Goal: Transaction & Acquisition: Purchase product/service

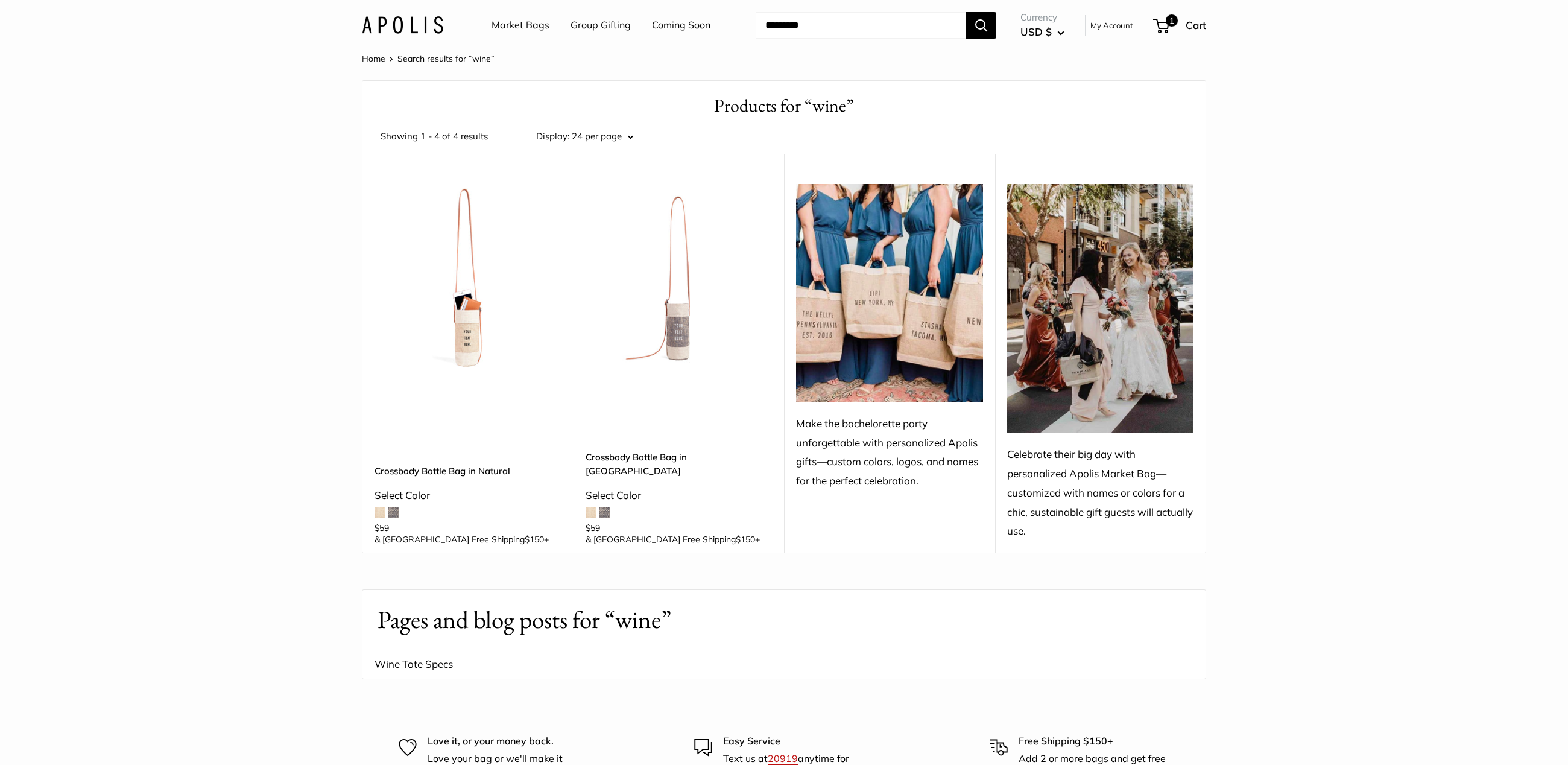
click at [800, 13] on input "Search..." at bounding box center [861, 25] width 211 height 27
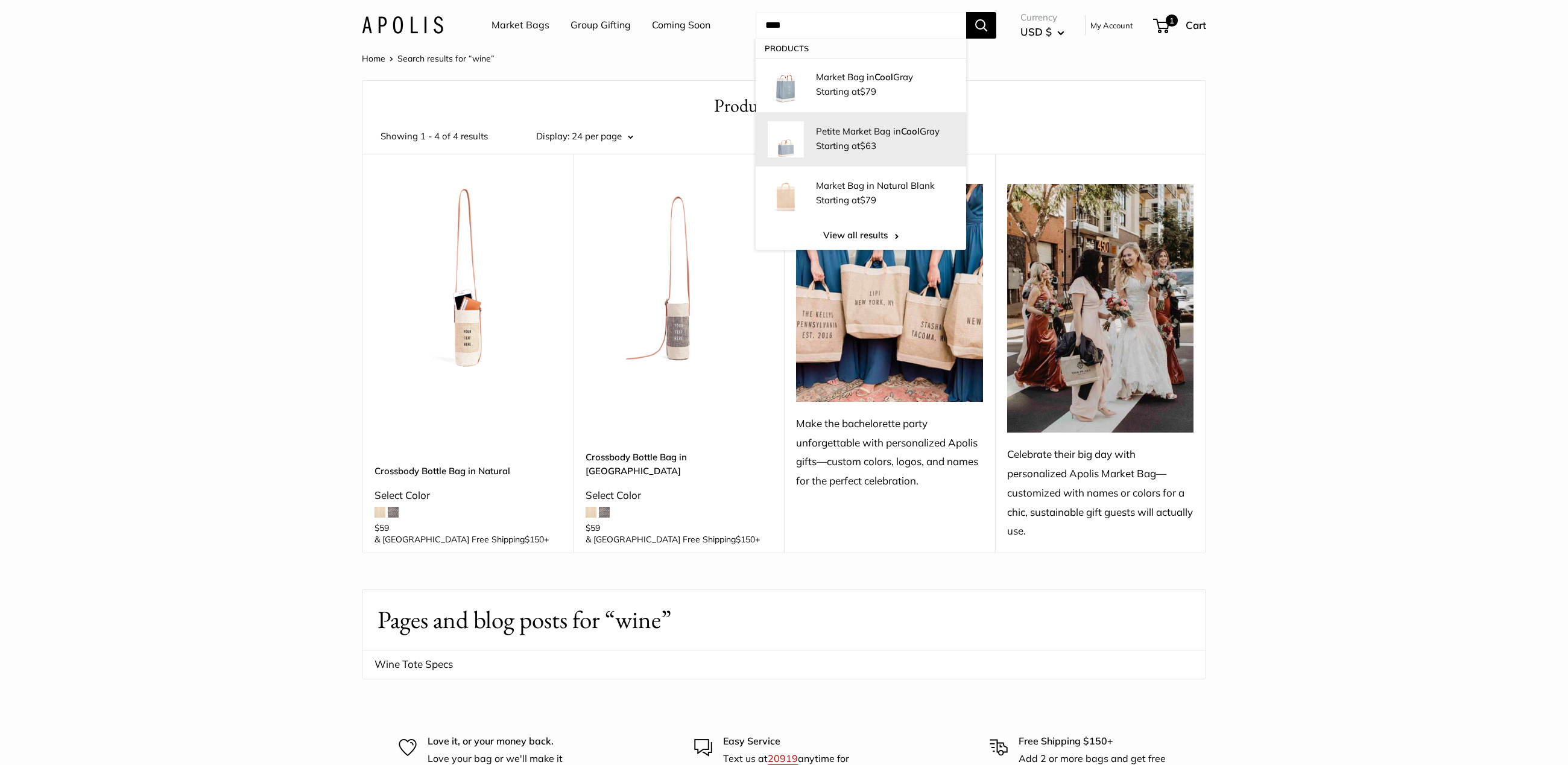
type input "****"
click at [842, 161] on link "Petite Market Bag in Cool Gray Starting at $63" at bounding box center [861, 139] width 211 height 55
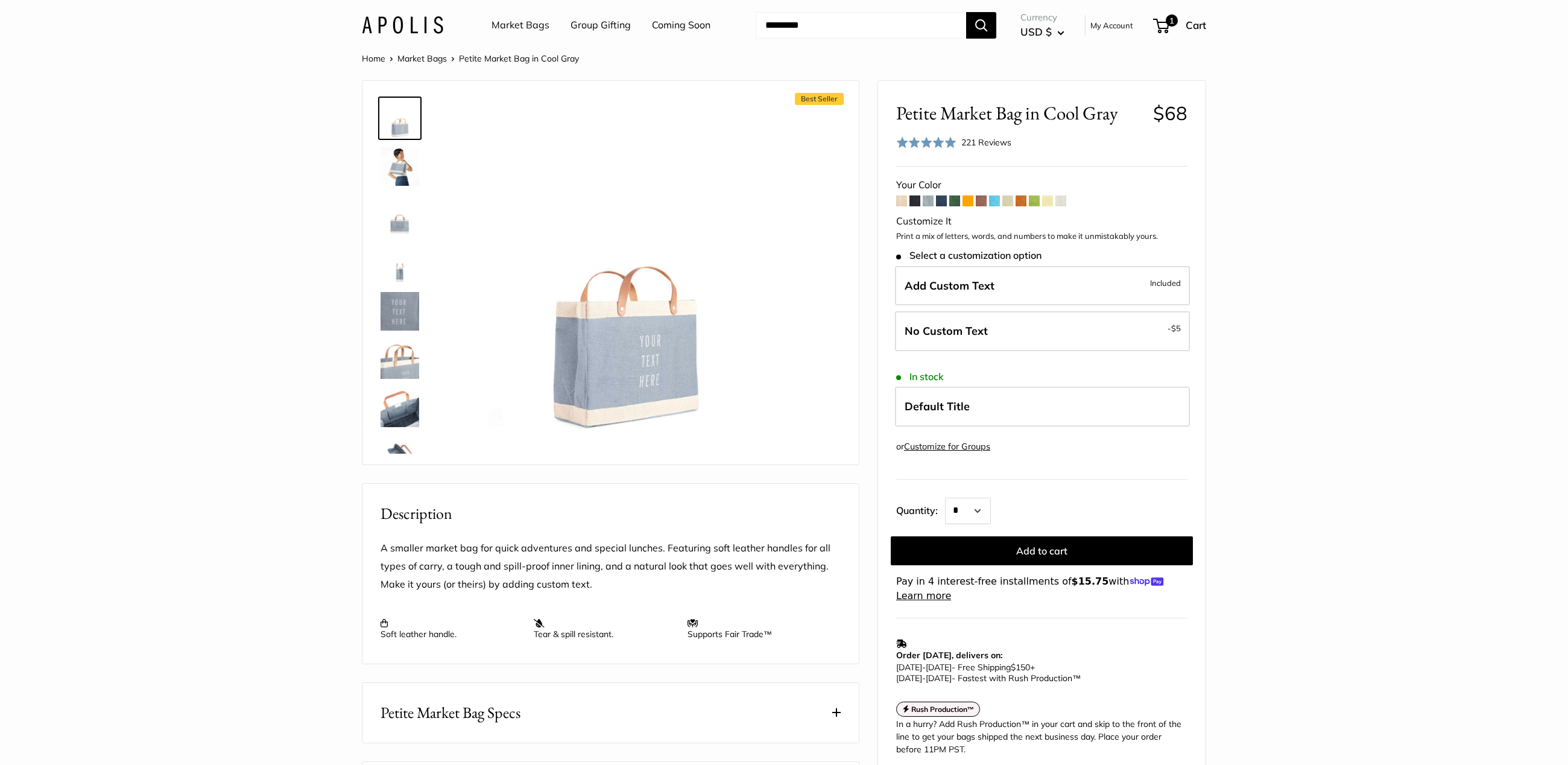
click at [398, 225] on img at bounding box center [400, 214] width 39 height 39
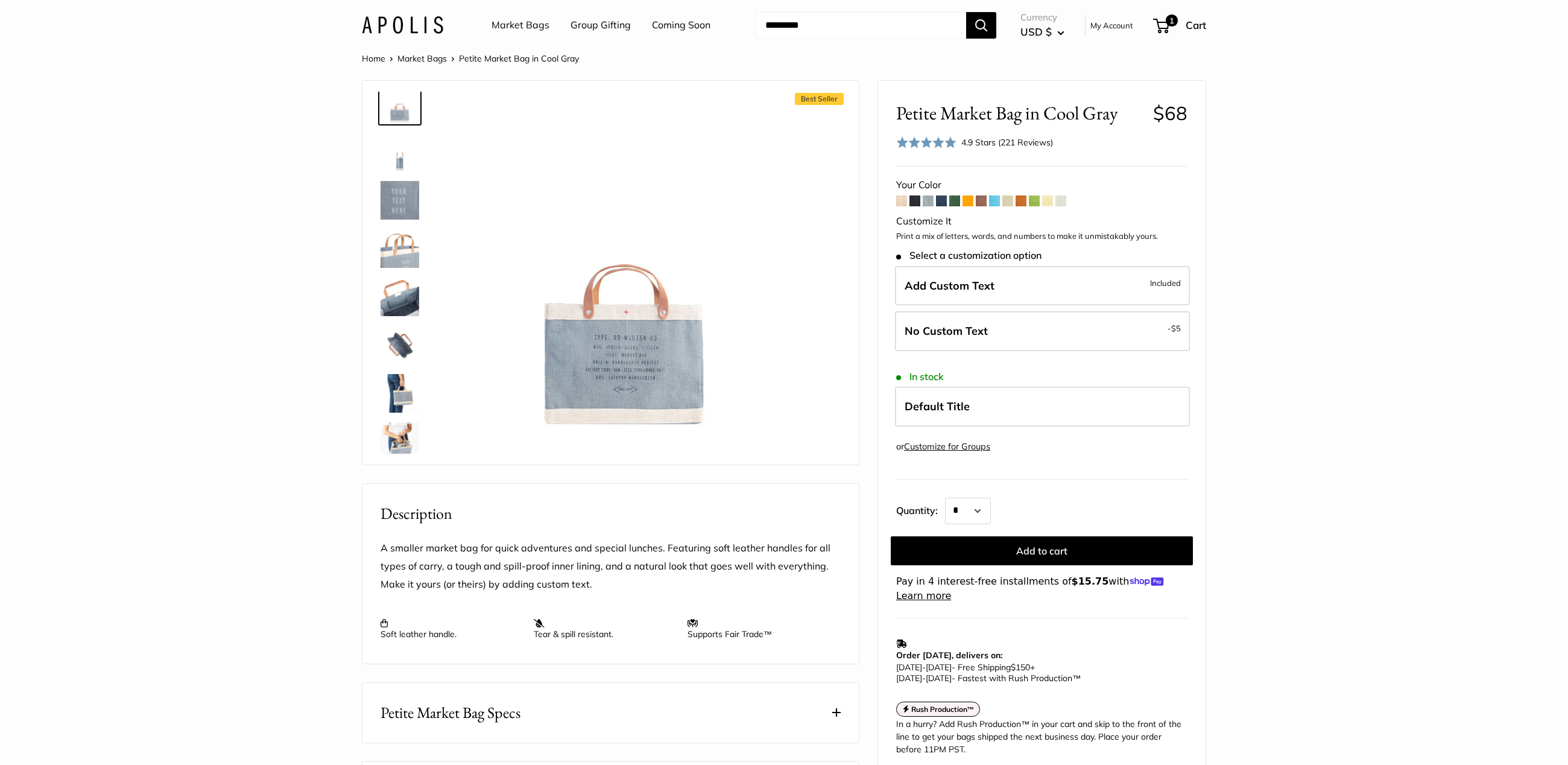
click at [394, 387] on img at bounding box center [400, 393] width 39 height 39
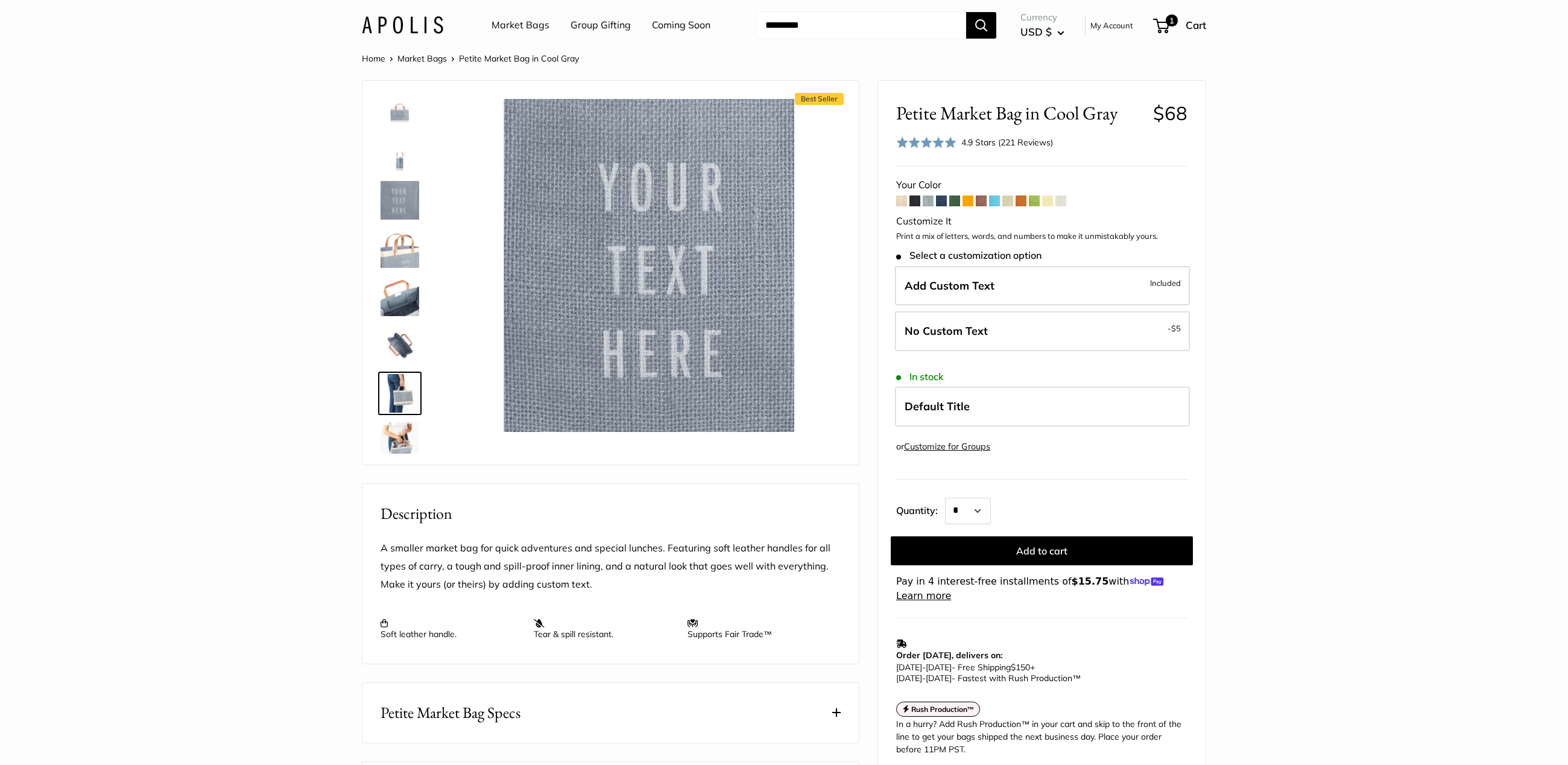
scroll to position [126, 0]
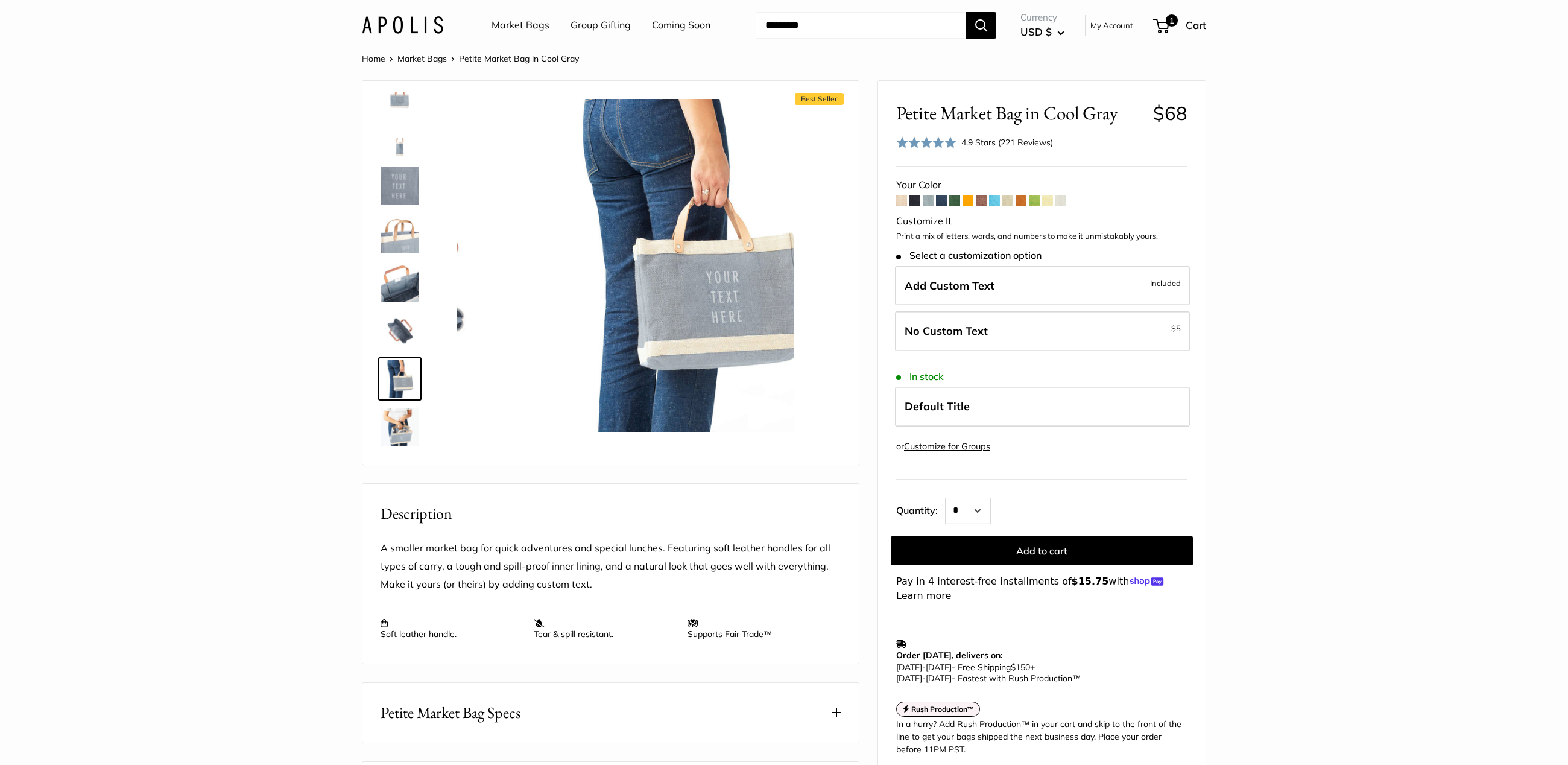
click at [381, 425] on img at bounding box center [400, 427] width 39 height 39
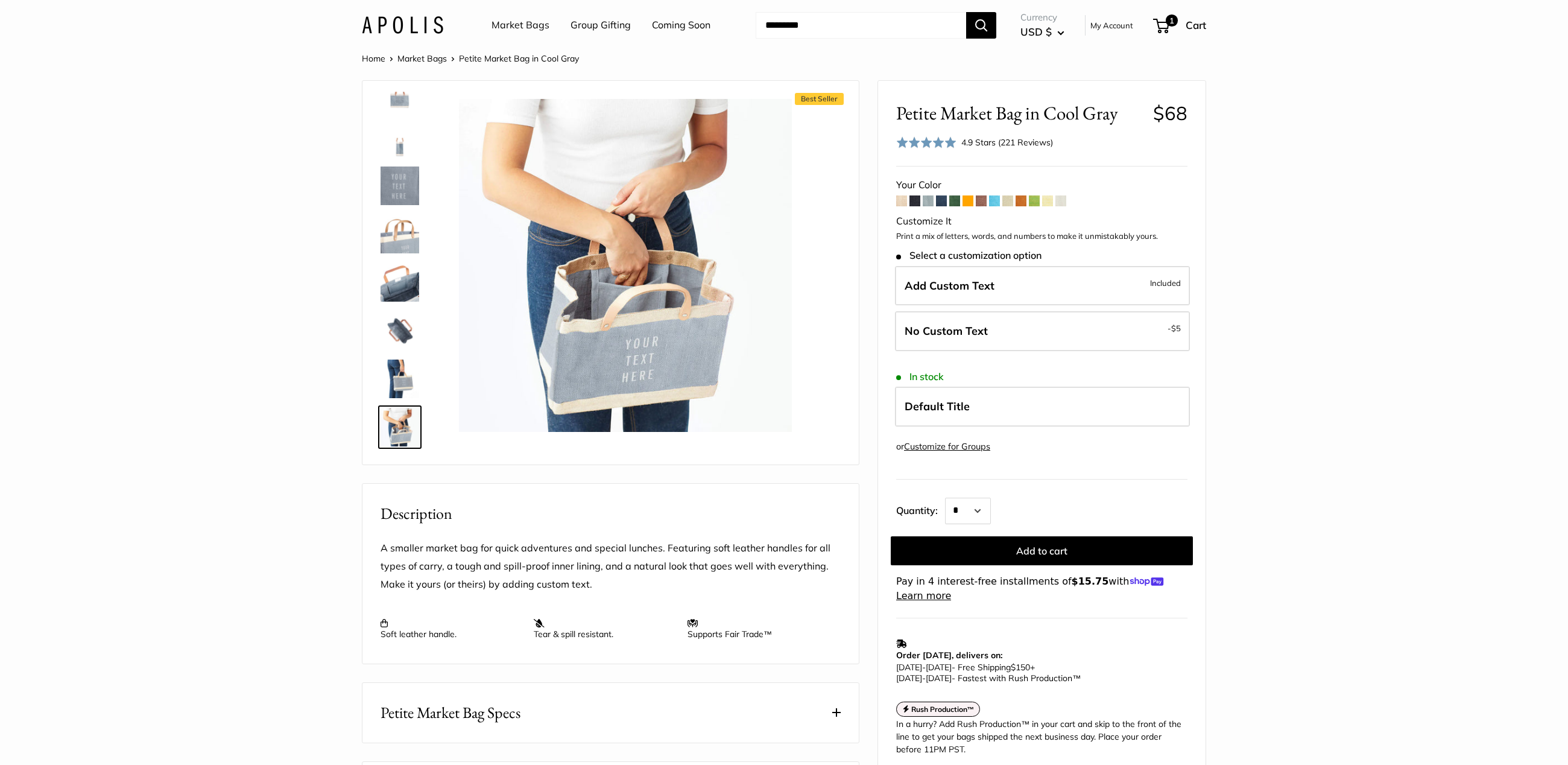
click at [424, 25] on img at bounding box center [403, 25] width 82 height 18
